Goal: Task Accomplishment & Management: Use online tool/utility

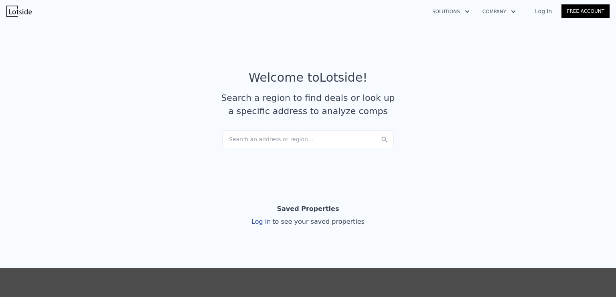
click at [235, 143] on div "Search an address or region..." at bounding box center [308, 140] width 172 height 18
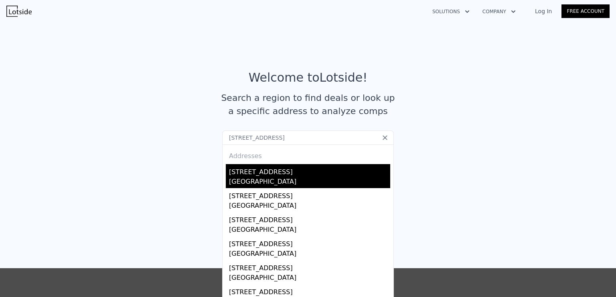
type input "[STREET_ADDRESS]"
click at [237, 178] on div "[GEOGRAPHIC_DATA]" at bounding box center [309, 182] width 161 height 11
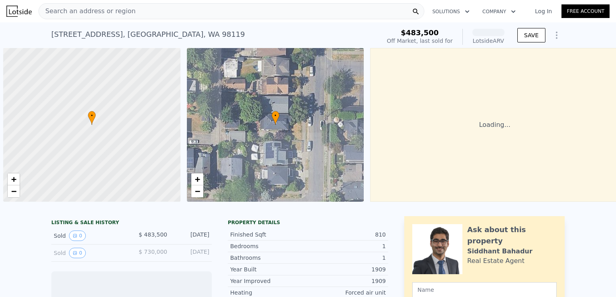
scroll to position [0, 3]
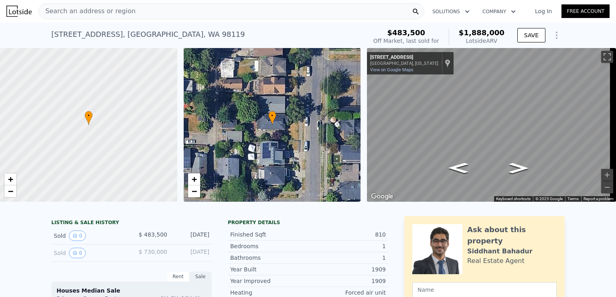
click at [51, 11] on span "Search an address or region" at bounding box center [87, 11] width 97 height 10
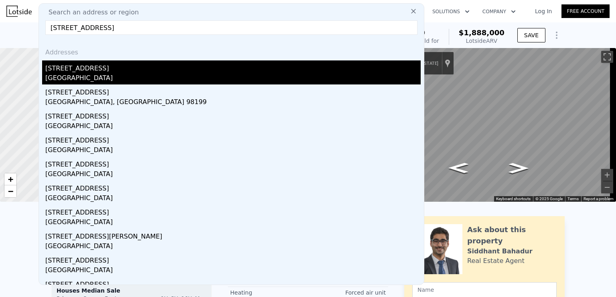
type input "2119 3rd ave w seattle wa"
click at [64, 73] on div "Seattle, WA 98119" at bounding box center [232, 78] width 375 height 11
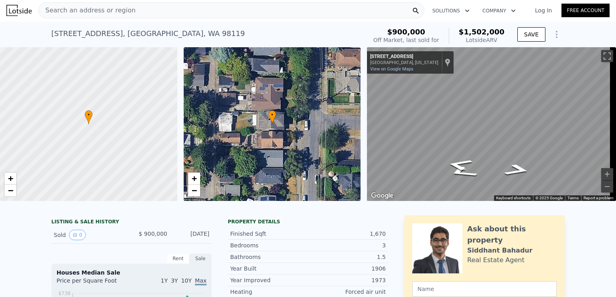
scroll to position [24, 0]
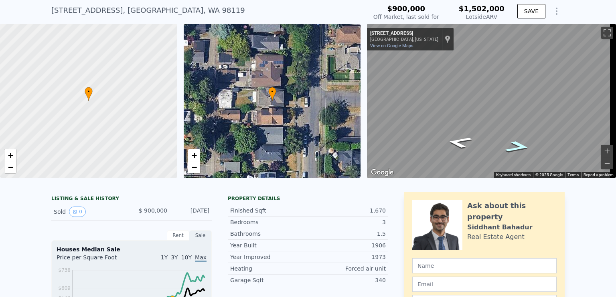
click at [518, 146] on icon "Go North, 3rd Ave W" at bounding box center [517, 146] width 47 height 17
click at [518, 146] on icon "Go North, 3rd Ave W" at bounding box center [517, 147] width 47 height 18
click at [461, 142] on icon "Go South, 3rd Ave W" at bounding box center [459, 143] width 47 height 18
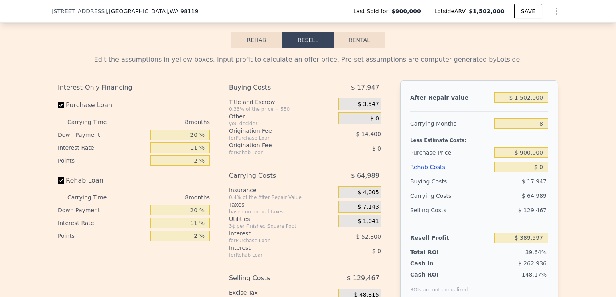
scroll to position [1141, 0]
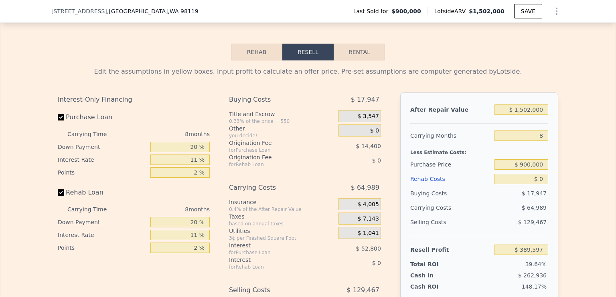
click at [255, 61] on button "Rehab" at bounding box center [256, 52] width 51 height 17
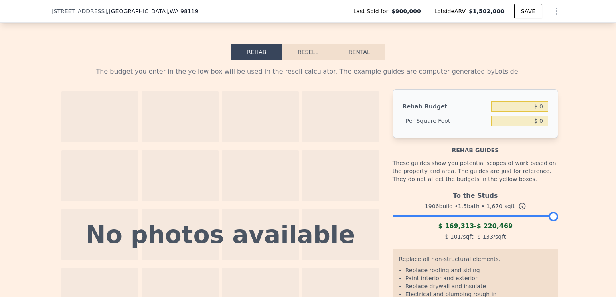
drag, startPoint x: 551, startPoint y: 225, endPoint x: 558, endPoint y: 225, distance: 7.2
click at [558, 225] on div "The budget you enter in the yellow box will be used in the resell calculator. T…" at bounding box center [307, 221] width 513 height 320
click at [306, 61] on button "Resell" at bounding box center [307, 52] width 51 height 17
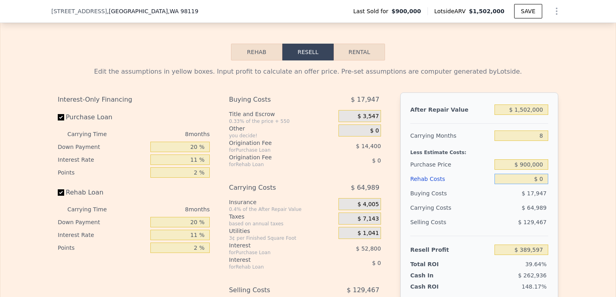
drag, startPoint x: 528, startPoint y: 187, endPoint x: 547, endPoint y: 187, distance: 19.2
click at [547, 187] on div "After Repair Value $ 1,502,000 Carrying Months 8 Less Estimate Costs: Purchase …" at bounding box center [479, 204] width 158 height 223
type input "$ 2"
type input "$ 389,595"
type input "$ 22"
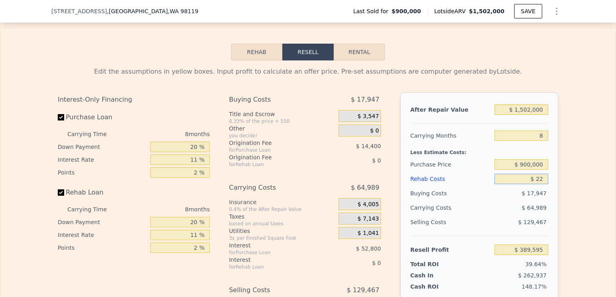
type input "$ 389,575"
type input "$ 220"
type input "$ 389,357"
type input "$ 2,200"
type input "$ 387,234"
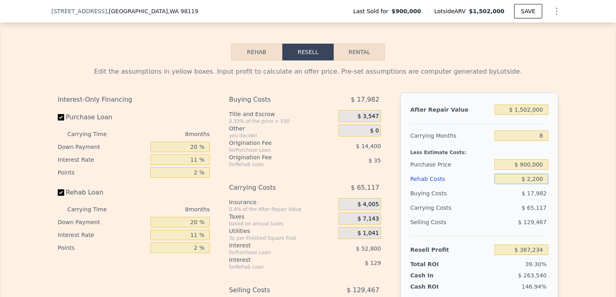
type input "$ 22,000"
type input "$ 365,957"
type input "$ 220,000"
type input "$ 153,173"
type input "$ 220,000"
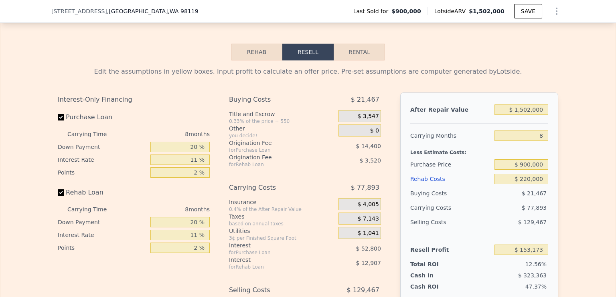
click at [567, 174] on div "Edit the assumptions in yellow boxes. Input profit to calculate an offer price.…" at bounding box center [307, 210] width 615 height 298
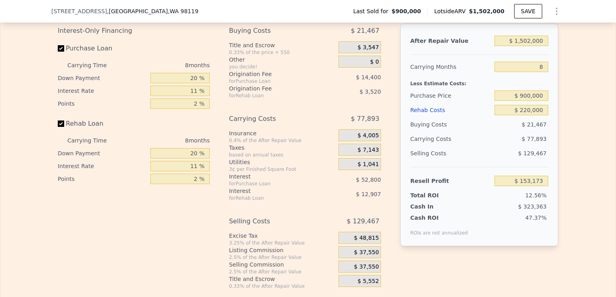
scroll to position [1163, 0]
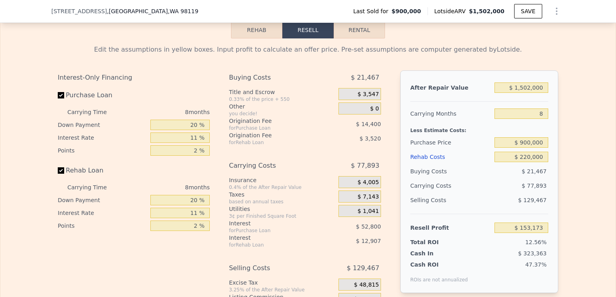
click at [241, 38] on button "Rehab" at bounding box center [256, 30] width 51 height 17
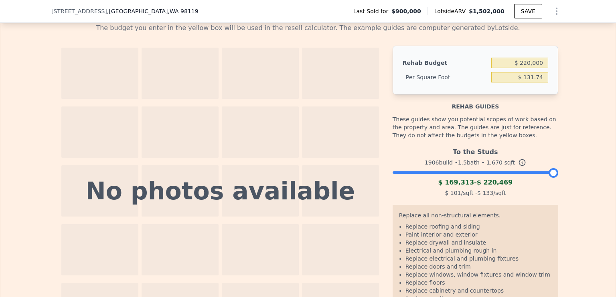
scroll to position [1155, 0]
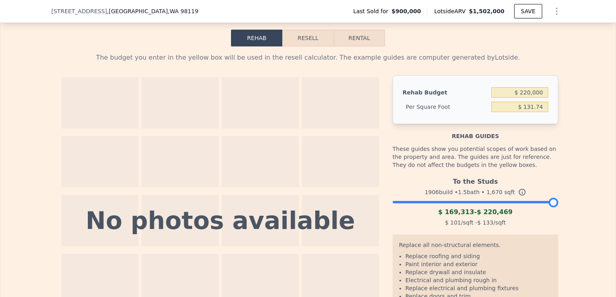
click at [306, 47] on button "Resell" at bounding box center [307, 38] width 51 height 17
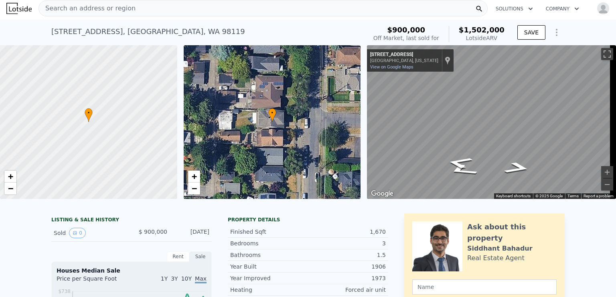
scroll to position [0, 0]
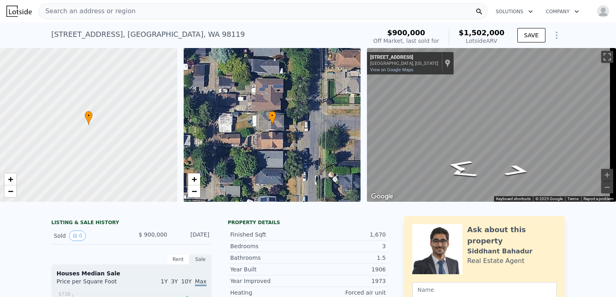
click at [552, 36] on icon "Show Options" at bounding box center [557, 35] width 10 height 10
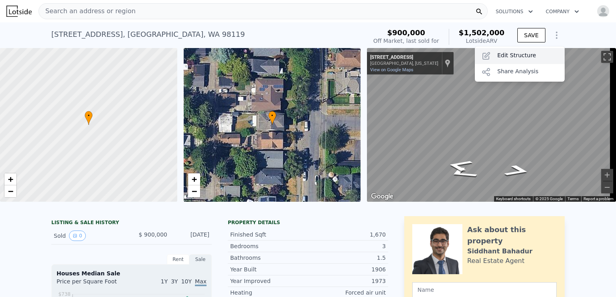
click at [514, 56] on div "Edit Structure" at bounding box center [520, 56] width 90 height 16
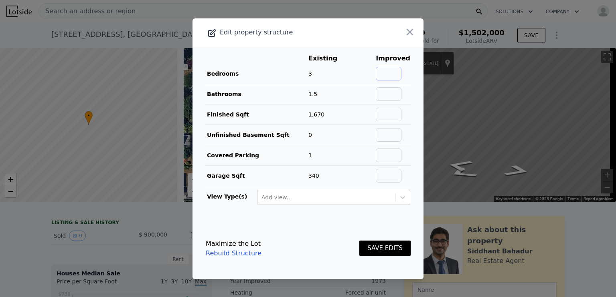
click at [378, 71] on input "text" at bounding box center [389, 74] width 26 height 14
type input "4"
click at [359, 241] on button "SAVE EDITS" at bounding box center [384, 249] width 51 height 16
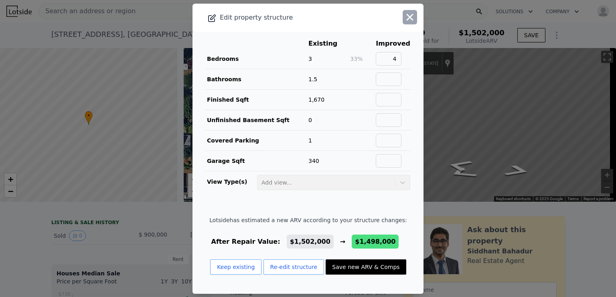
click at [404, 19] on icon "button" at bounding box center [409, 17] width 11 height 11
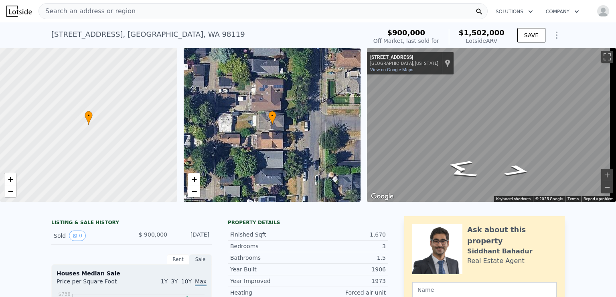
click at [554, 40] on icon "Show Options" at bounding box center [557, 35] width 10 height 10
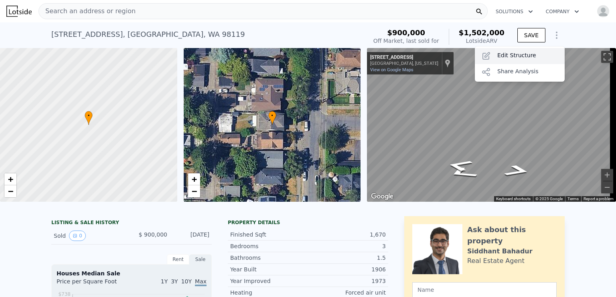
click at [536, 57] on div "Edit Structure" at bounding box center [520, 56] width 90 height 16
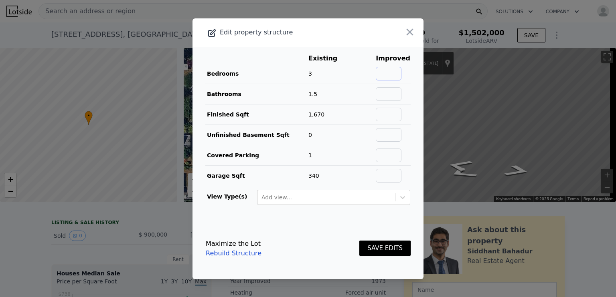
click at [388, 73] on input "text" at bounding box center [389, 74] width 26 height 14
click at [387, 94] on input "text" at bounding box center [389, 94] width 26 height 14
drag, startPoint x: 388, startPoint y: 73, endPoint x: 411, endPoint y: 75, distance: 23.0
click at [411, 75] on main "Existing Improved Bedrooms 3 67% 5 Bathrooms 1.5 Finished Sqft 1,670 Unfinished…" at bounding box center [307, 133] width 231 height 172
type input "7"
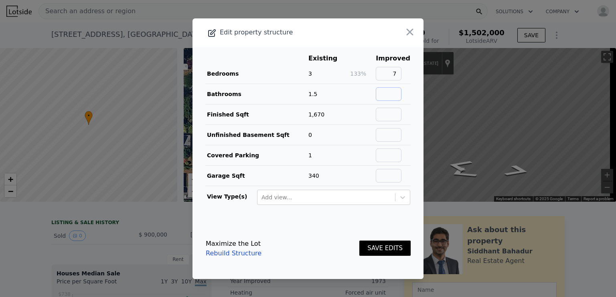
click at [392, 95] on input "text" at bounding box center [389, 94] width 26 height 14
click at [395, 114] on input "text" at bounding box center [389, 115] width 26 height 14
drag, startPoint x: 390, startPoint y: 92, endPoint x: 404, endPoint y: 92, distance: 14.4
click at [404, 92] on td "4" at bounding box center [392, 94] width 35 height 20
type input "5"
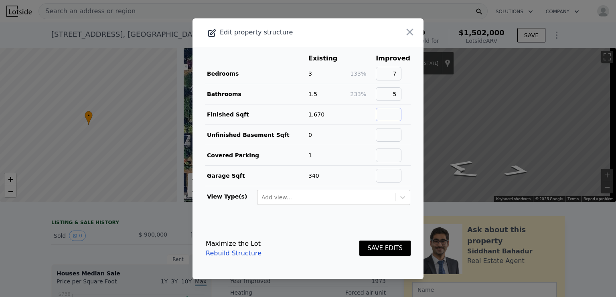
click at [392, 116] on input "text" at bounding box center [389, 115] width 26 height 14
type input "3700"
click at [385, 155] on input "text" at bounding box center [389, 156] width 26 height 14
click at [387, 174] on input "text" at bounding box center [389, 176] width 26 height 14
click at [391, 153] on input "text" at bounding box center [389, 156] width 26 height 14
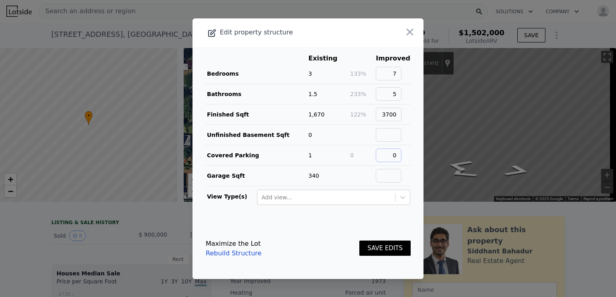
type input "0"
click at [389, 171] on input "text" at bounding box center [389, 176] width 26 height 14
type input "340"
click at [373, 247] on button "SAVE EDITS" at bounding box center [384, 249] width 51 height 16
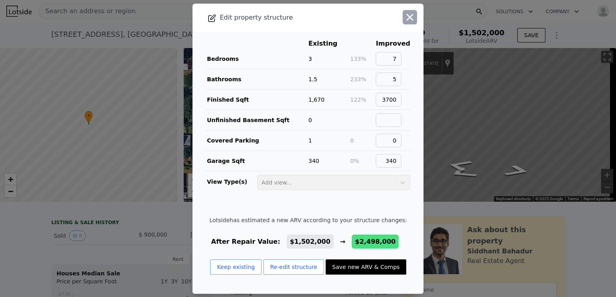
click at [404, 23] on icon "button" at bounding box center [409, 17] width 11 height 11
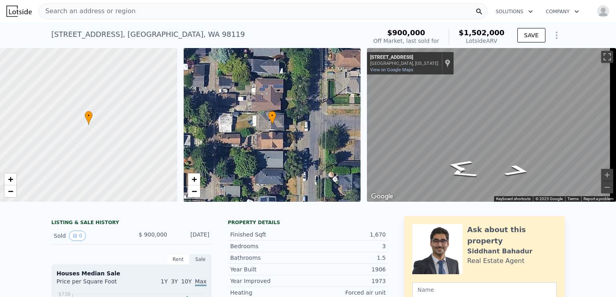
click at [552, 39] on icon "Show Options" at bounding box center [557, 35] width 10 height 10
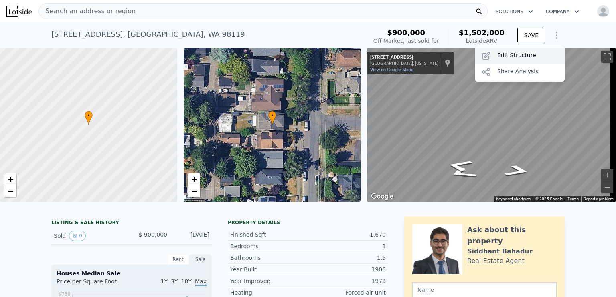
click at [534, 58] on div "Edit Structure" at bounding box center [520, 56] width 90 height 16
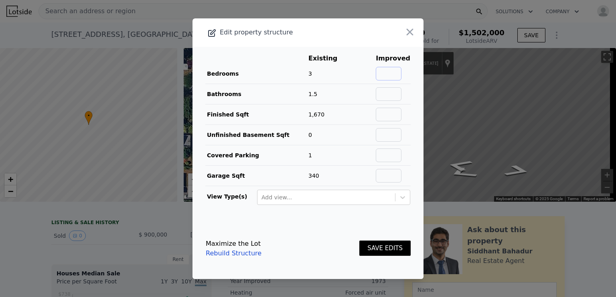
click at [389, 78] on input "text" at bounding box center [389, 74] width 26 height 14
type input "7"
click at [391, 93] on input "text" at bounding box center [389, 94] width 26 height 14
type input "5"
click at [386, 115] on input "text" at bounding box center [389, 115] width 26 height 14
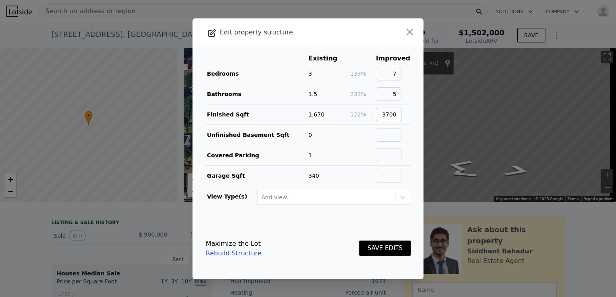
type input "3700"
click at [385, 135] on input "text" at bounding box center [389, 135] width 26 height 14
type input "0"
click at [388, 153] on input "text" at bounding box center [389, 156] width 26 height 14
type input "0"
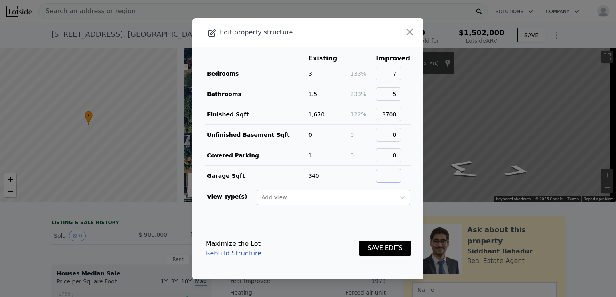
click at [390, 174] on input "text" at bounding box center [389, 176] width 26 height 14
type input "340"
click at [380, 248] on button "SAVE EDITS" at bounding box center [384, 249] width 51 height 16
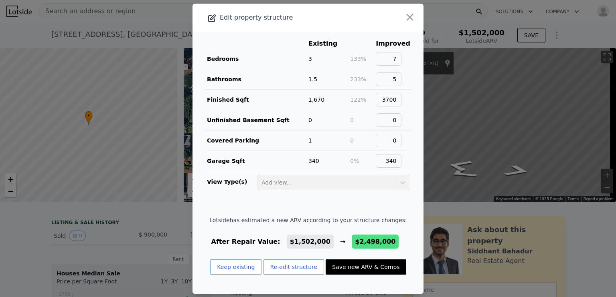
click at [356, 268] on button "Save new ARV & Comps" at bounding box center [366, 267] width 80 height 15
type input "3"
type input "6"
type input "2.25"
type input "4.25"
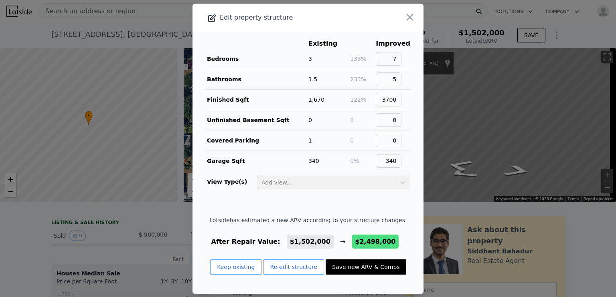
type input "2660"
type input "4150"
type input "3040"
type input "$ 2,498,000"
type input "$ 1,061,031"
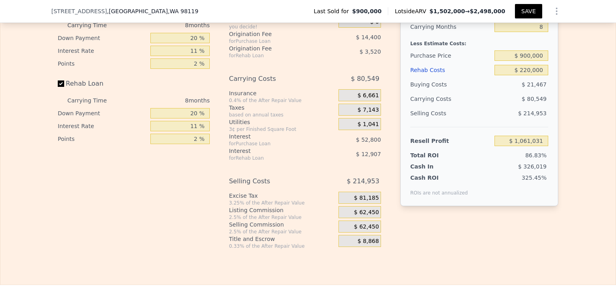
scroll to position [1191, 0]
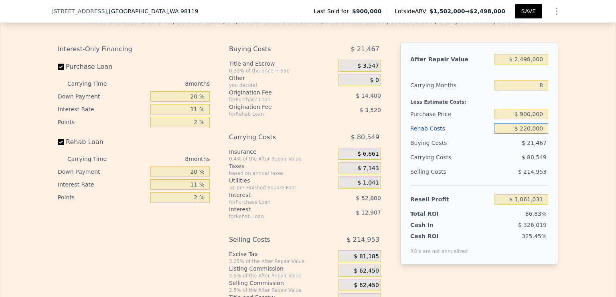
drag, startPoint x: 512, startPoint y: 136, endPoint x: 553, endPoint y: 140, distance: 41.5
click at [553, 140] on div "After Repair Value $ 2,498,000 Carrying Months 8 Less Estimate Costs: Purchase …" at bounding box center [479, 153] width 158 height 223
type input "$ 5"
type input "$ 1,297,450"
type input "$ 55"
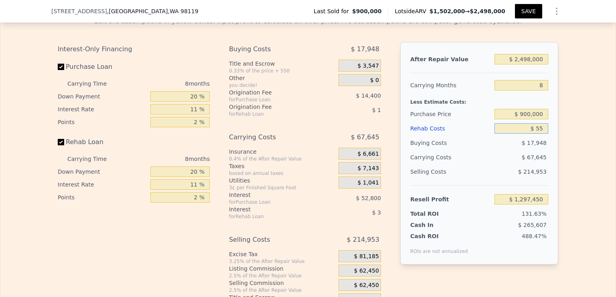
type input "$ 1,297,399"
type input "$ 550"
type input "$ 1,296,864"
type input "$ 5,500"
type input "$ 1,291,547"
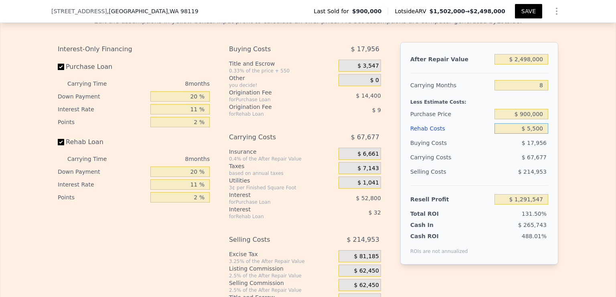
type input "$ 55,000"
type input "$ 1,238,351"
type input "$ 550,000"
type input "$ 706,391"
click at [553, 140] on div "After Repair Value $ 2,498,000 Carrying Months 8 Less Estimate Costs: Purchase …" at bounding box center [479, 153] width 158 height 223
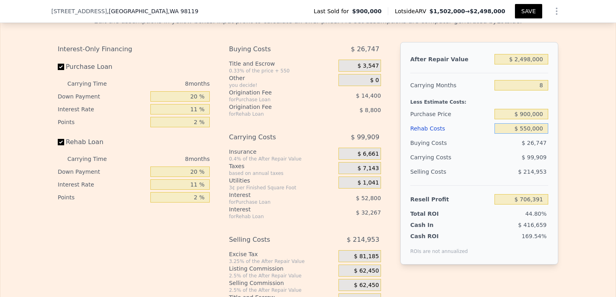
drag, startPoint x: 516, startPoint y: 138, endPoint x: 563, endPoint y: 140, distance: 46.6
click at [563, 140] on div "Edit the assumptions in yellow boxes. Input profit to calculate an offer price.…" at bounding box center [307, 159] width 615 height 298
type input "$ 60"
type input "$ 1,297,394"
type input "$ 600"
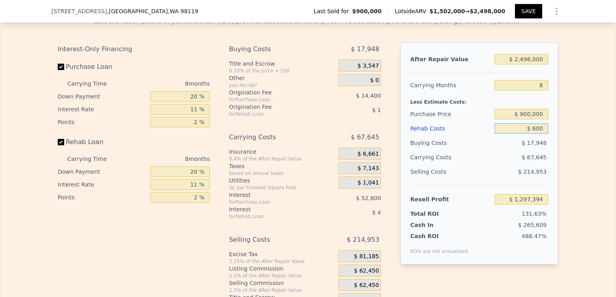
type input "$ 1,296,813"
type input "$ 6,000"
type input "$ 1,291,007"
type input "$ 60,000"
type input "$ 1,232,975"
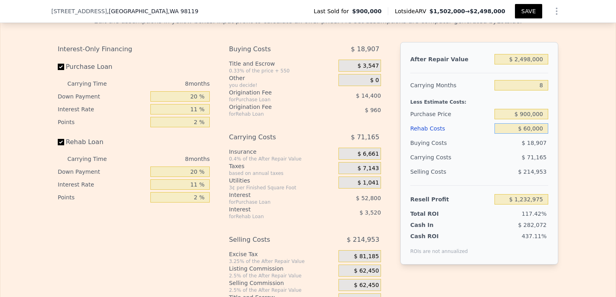
type input "$ 600,000"
type input "$ 652,655"
type input "$ 600,000"
click at [562, 140] on div "Edit the assumptions in yellow boxes. Input profit to calculate an offer price.…" at bounding box center [307, 159] width 615 height 298
click at [550, 190] on div "After Repair Value $ 2,498,000 Carrying Months 8 Less Estimate Costs: Purchase …" at bounding box center [479, 153] width 158 height 223
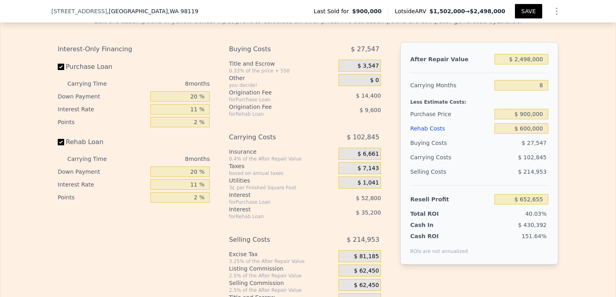
click at [360, 99] on span "$ 14,400" at bounding box center [368, 96] width 25 height 6
drag, startPoint x: 360, startPoint y: 105, endPoint x: 374, endPoint y: 104, distance: 13.3
click at [374, 99] on span "$ 14,400" at bounding box center [368, 96] width 25 height 6
click at [380, 103] on div "Buying Costs $ 27,547 Title and Escrow 0.33% of the price + 550 $ 3,547 Other y…" at bounding box center [308, 175] width 158 height 266
click at [507, 134] on input "$ 600,000" at bounding box center [521, 128] width 54 height 10
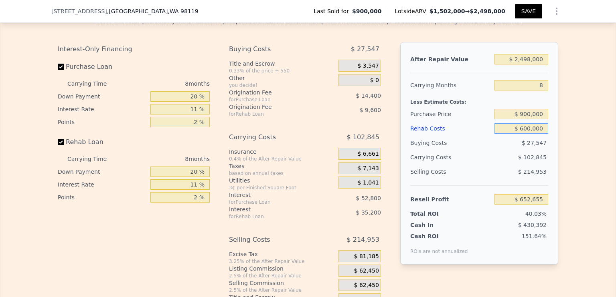
drag, startPoint x: 507, startPoint y: 137, endPoint x: 549, endPoint y: 139, distance: 42.6
click at [549, 139] on div "After Repair Value $ 2,498,000 Carrying Months 8 Less Estimate Costs: Purchase …" at bounding box center [479, 153] width 158 height 223
click at [561, 138] on div "Edit the assumptions in yellow boxes. Input profit to calculate an offer price.…" at bounding box center [307, 159] width 615 height 298
drag, startPoint x: 511, startPoint y: 136, endPoint x: 554, endPoint y: 138, distance: 43.4
click at [554, 138] on div "After Repair Value $ 2,498,000 Carrying Months 8 Less Estimate Costs: Purchase …" at bounding box center [479, 153] width 158 height 223
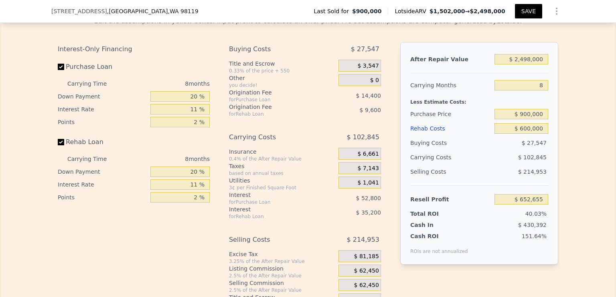
click at [555, 131] on div "Edit the assumptions in yellow boxes. Input profit to calculate an offer price.…" at bounding box center [307, 159] width 513 height 298
drag, startPoint x: 513, startPoint y: 138, endPoint x: 548, endPoint y: 138, distance: 34.5
click at [548, 138] on div "After Repair Value $ 2,498,000 Carrying Months 8 Less Estimate Costs: Purchase …" at bounding box center [479, 153] width 158 height 223
click at [548, 134] on div "After Repair Value $ 2,498,000 Carrying Months 8 Less Estimate Costs: Purchase …" at bounding box center [479, 153] width 158 height 223
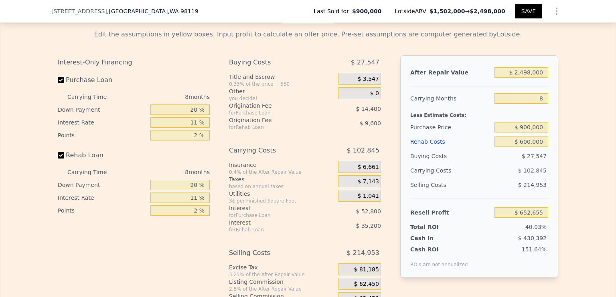
scroll to position [1193, 0]
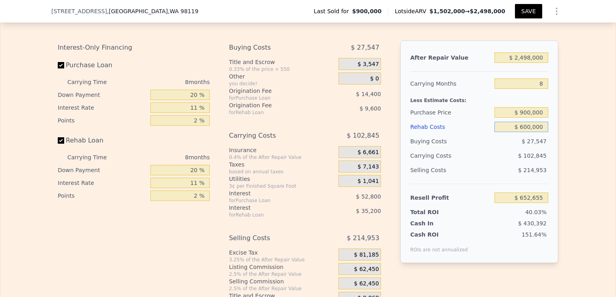
click at [500, 132] on input "$ 600,000" at bounding box center [521, 127] width 54 height 10
click at [508, 132] on input "$ 600,000" at bounding box center [521, 127] width 54 height 10
drag, startPoint x: 508, startPoint y: 135, endPoint x: 518, endPoint y: 134, distance: 9.3
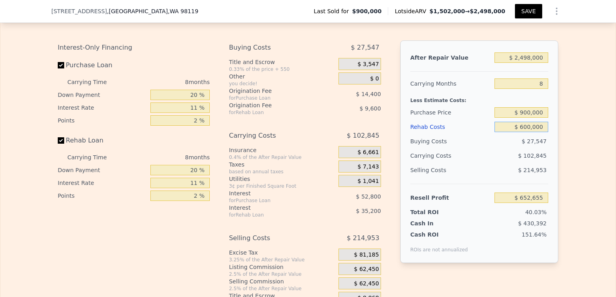
click at [508, 132] on input "$ 600,000" at bounding box center [521, 127] width 54 height 10
drag, startPoint x: 518, startPoint y: 134, endPoint x: 542, endPoint y: 137, distance: 25.0
click at [542, 132] on input "$ 600,000" at bounding box center [521, 127] width 54 height 10
click at [556, 137] on div "Edit the assumptions in yellow boxes. Input profit to calculate an offer price.…" at bounding box center [307, 157] width 513 height 298
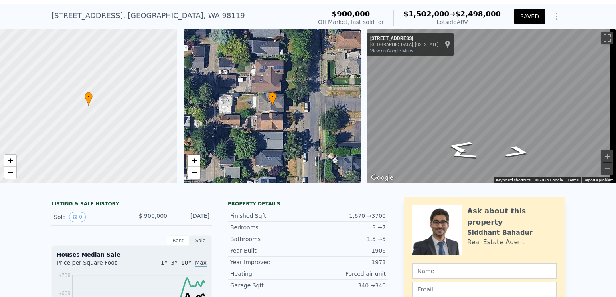
scroll to position [0, 0]
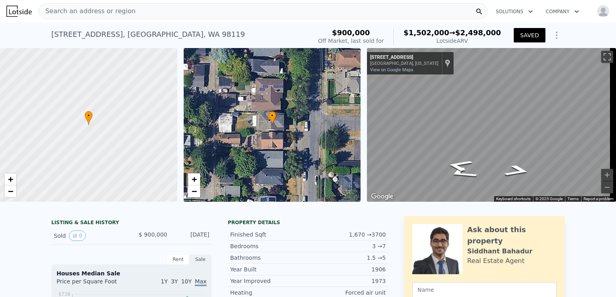
click at [308, 36] on div "[STREET_ADDRESS] Sold [DATE] for $900k (~ARV $1.502m → $2.498m )" at bounding box center [179, 37] width 257 height 22
